Goal: Task Accomplishment & Management: Manage account settings

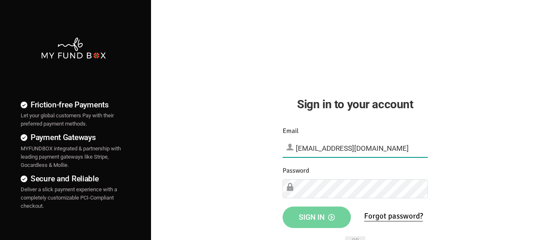
type input "[EMAIL_ADDRESS][DOMAIN_NAME]"
click at [316, 217] on span "Sign in" at bounding box center [317, 217] width 36 height 9
